Goal: Register for event/course

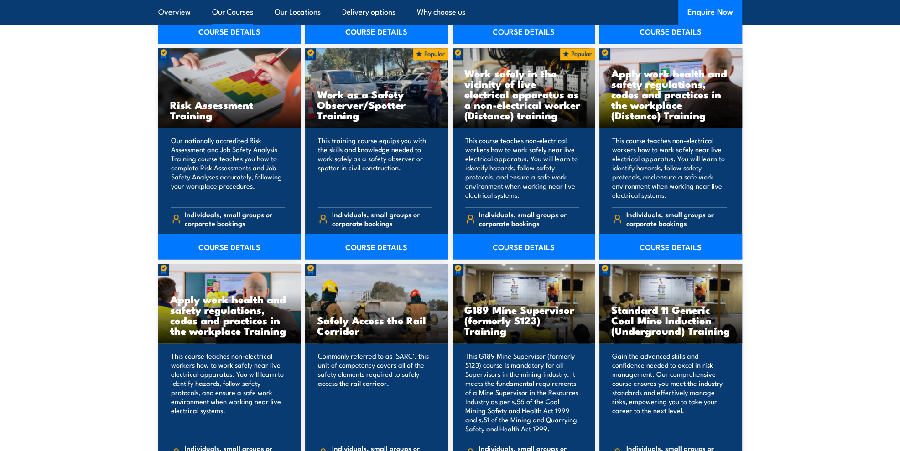
scroll to position [1231, 0]
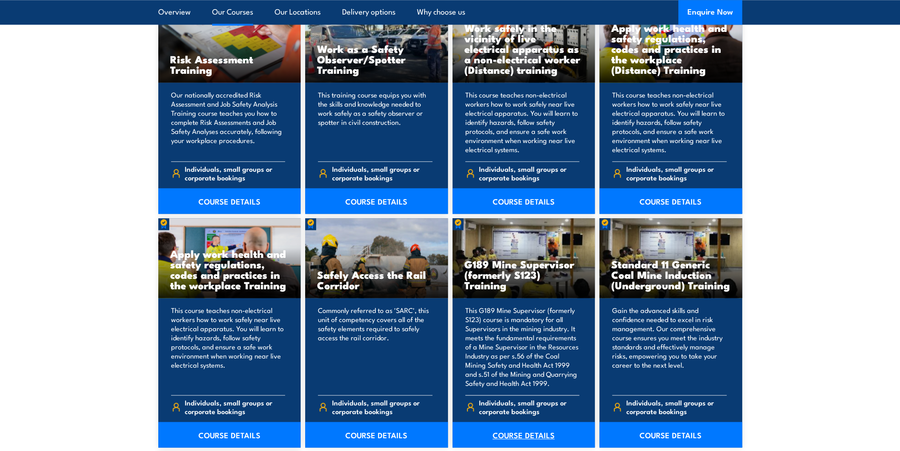
click at [536, 433] on link "COURSE DETAILS" at bounding box center [523, 435] width 143 height 26
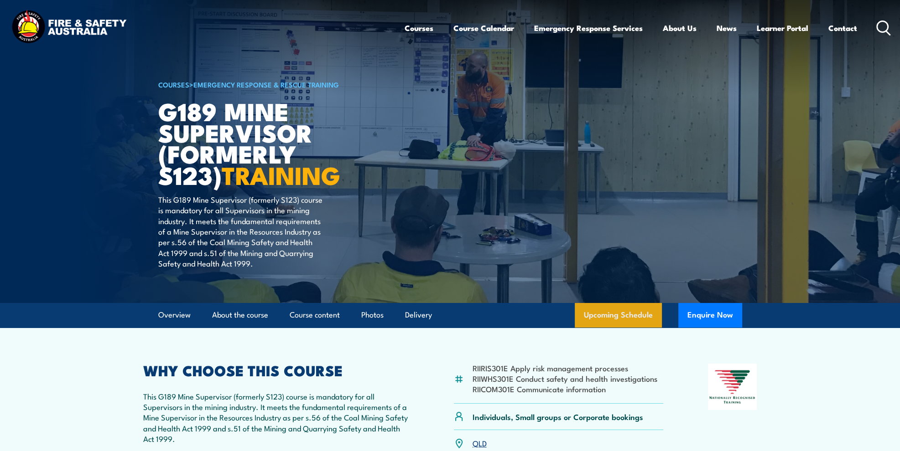
click at [594, 316] on link "Upcoming Schedule" at bounding box center [618, 315] width 87 height 25
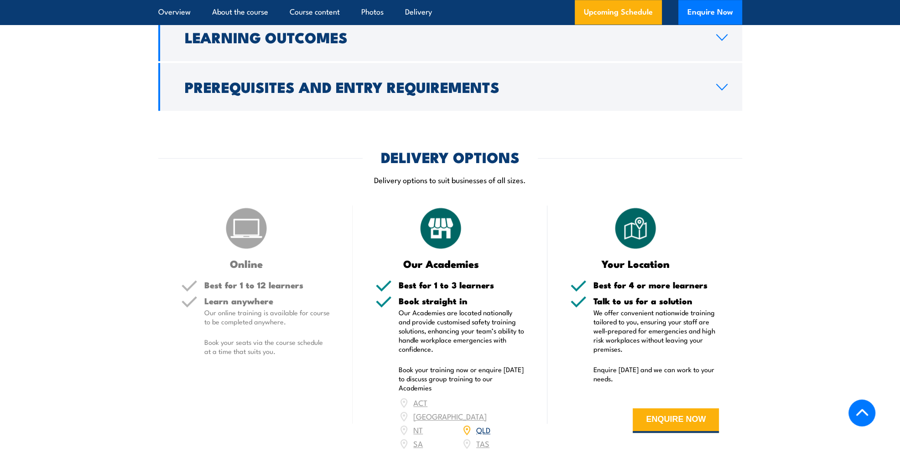
scroll to position [1325, 0]
